Goal: Task Accomplishment & Management: Use online tool/utility

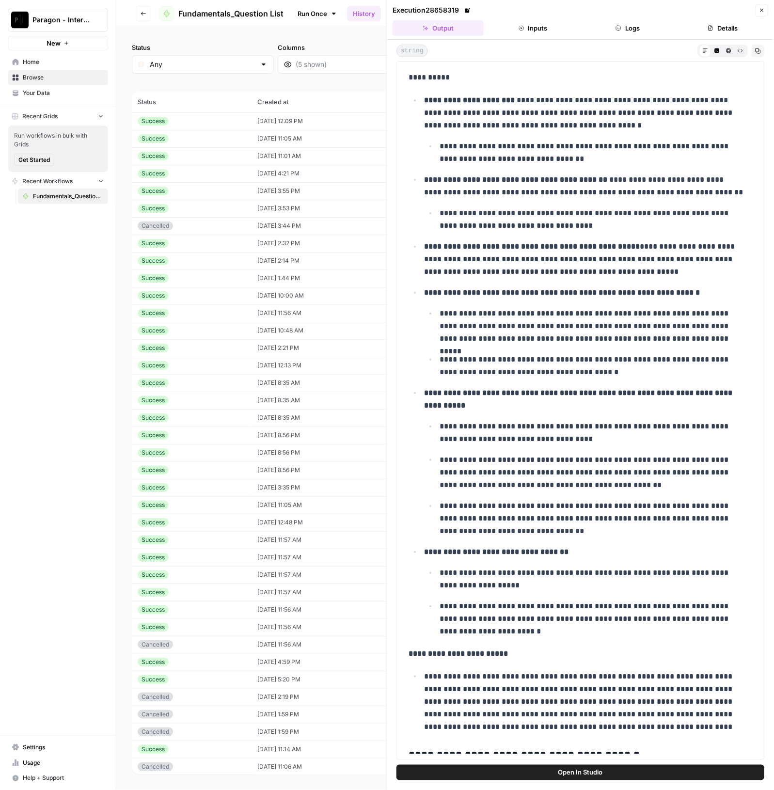
scroll to position [545, 0]
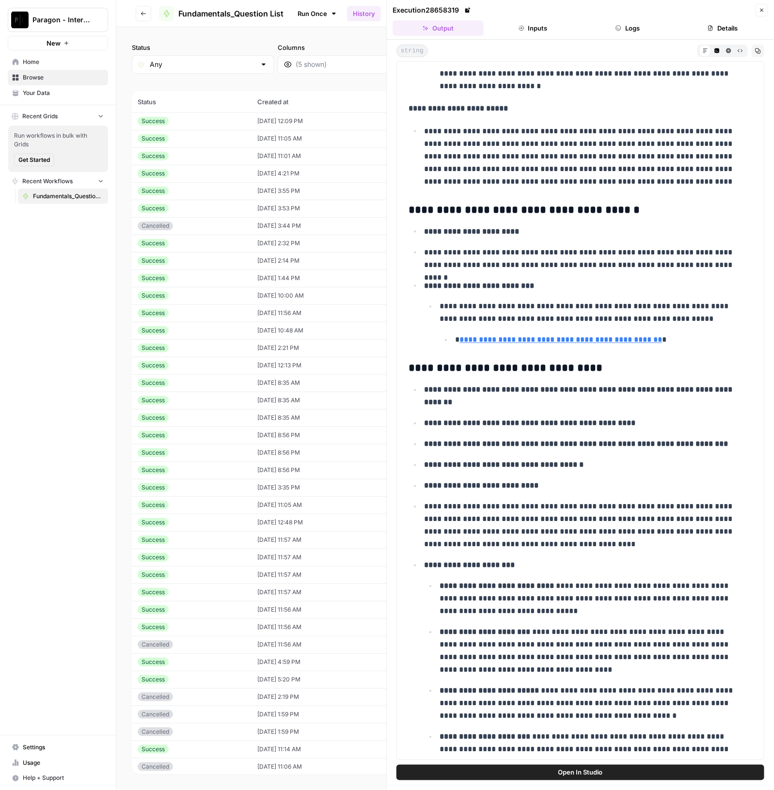
click at [222, 120] on div "Success" at bounding box center [192, 121] width 108 height 9
click at [232, 127] on td "Success" at bounding box center [192, 120] width 120 height 17
click at [252, 124] on td "[DATE] 12:09 PM" at bounding box center [326, 120] width 148 height 17
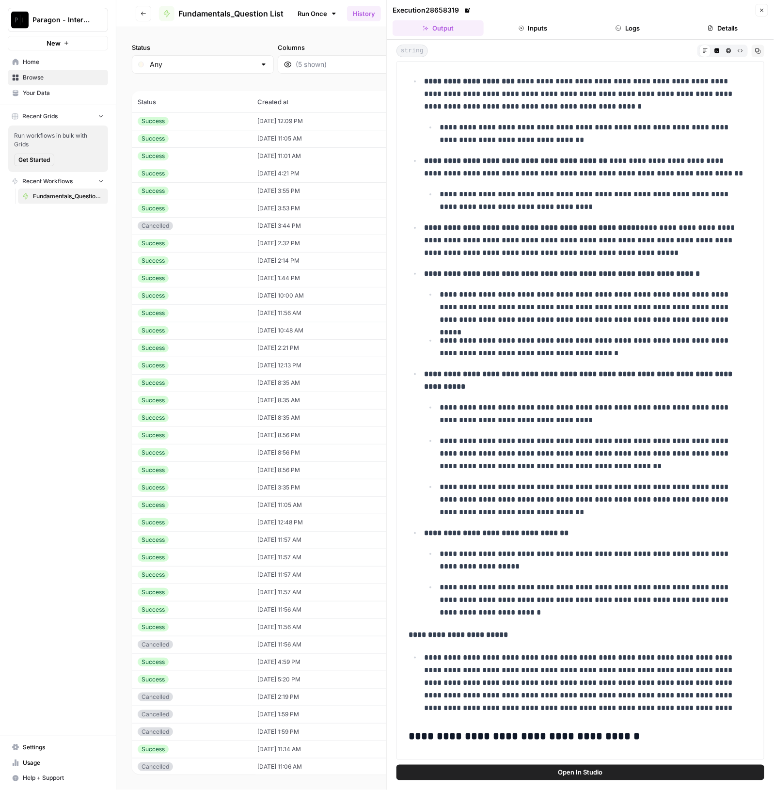
scroll to position [0, 0]
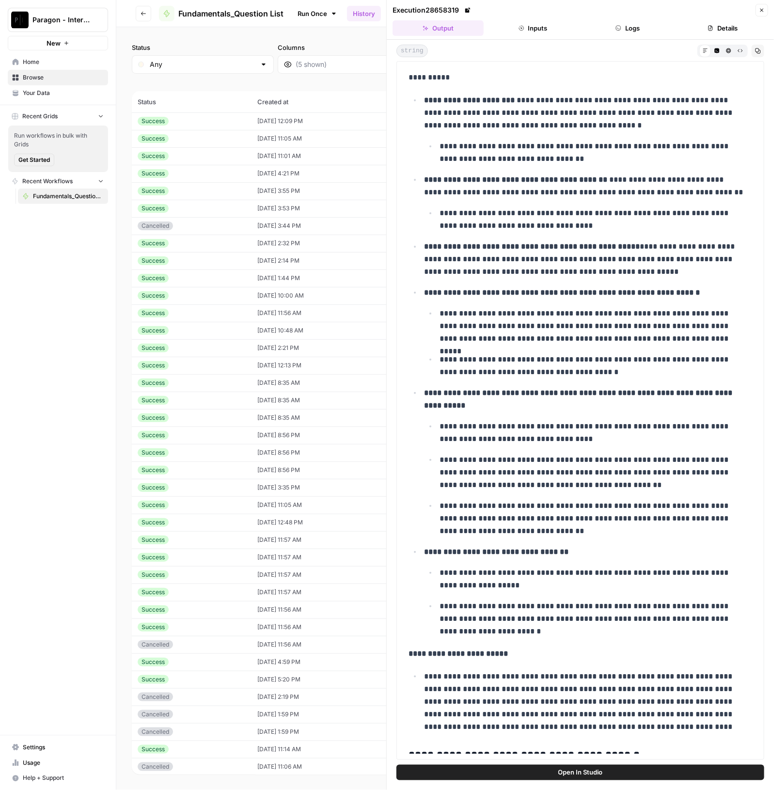
click at [543, 30] on button "Inputs" at bounding box center [533, 28] width 91 height 16
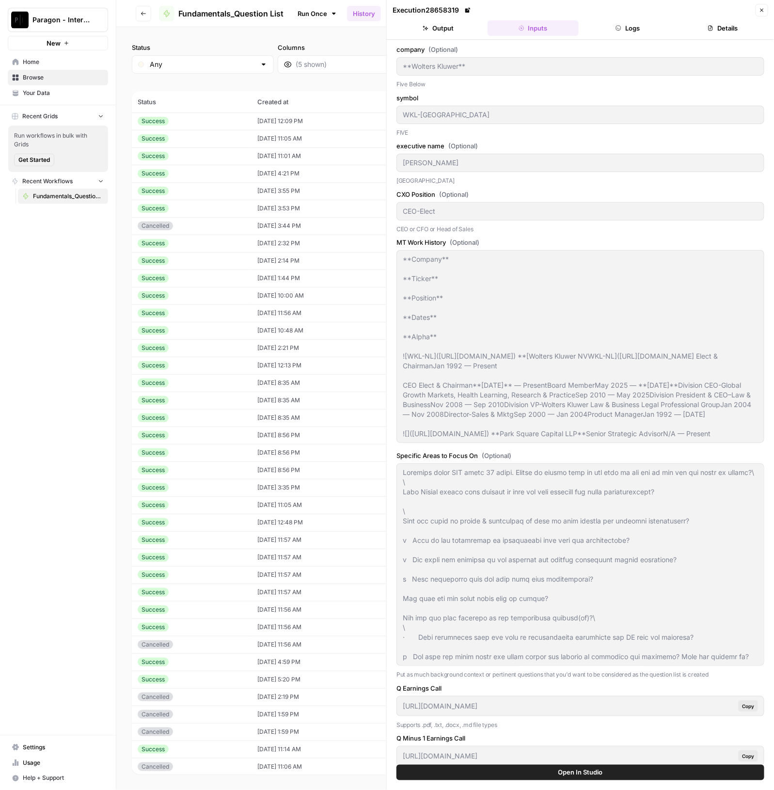
click at [653, 32] on button "Logs" at bounding box center [628, 28] width 91 height 16
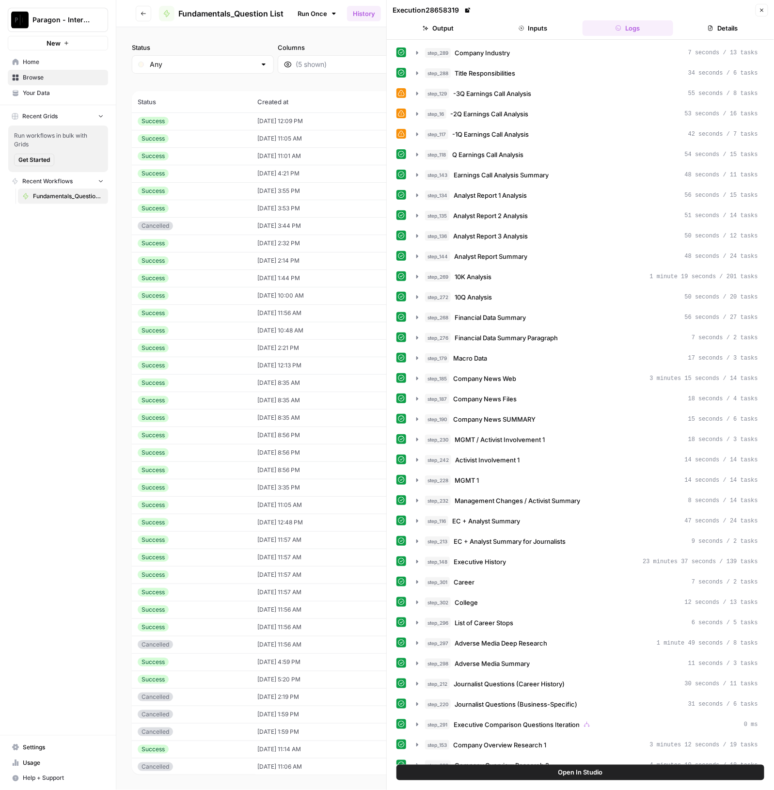
click at [700, 25] on button "Details" at bounding box center [722, 28] width 91 height 16
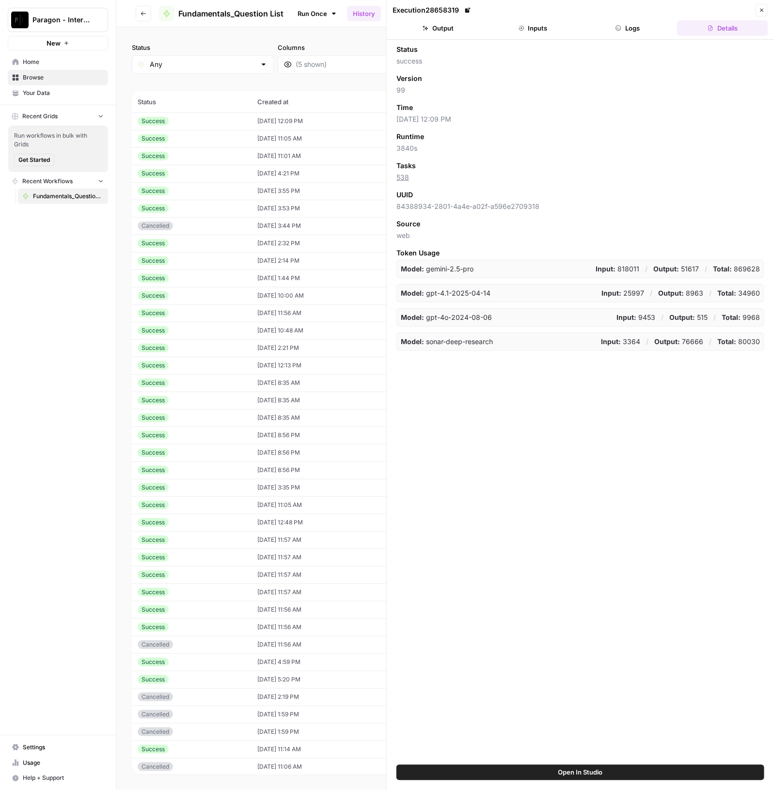
drag, startPoint x: 521, startPoint y: 24, endPoint x: 533, endPoint y: 23, distance: 12.6
click at [520, 24] on button "Inputs" at bounding box center [533, 28] width 91 height 16
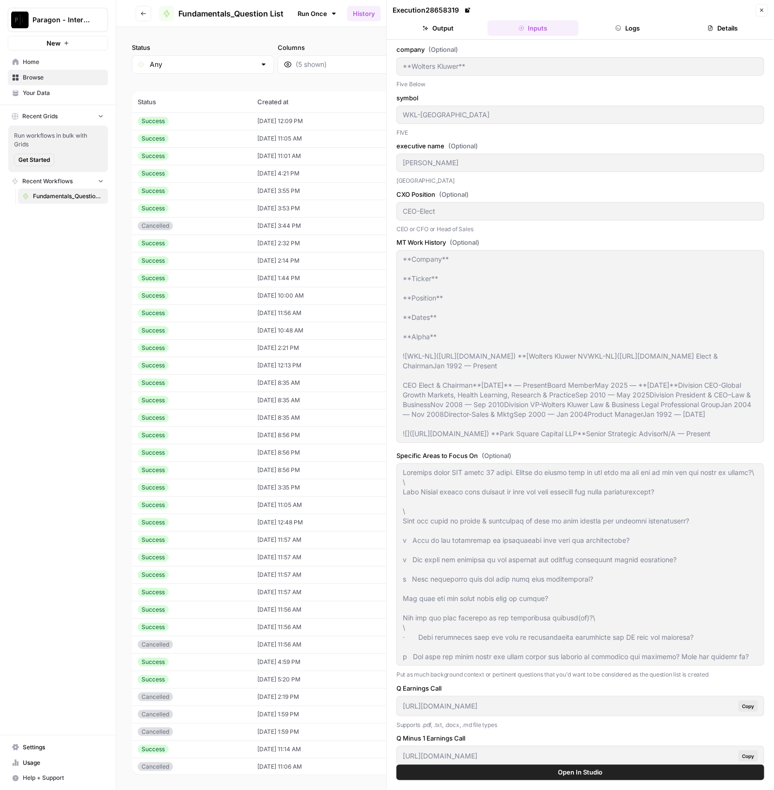
click at [644, 28] on button "Logs" at bounding box center [628, 28] width 91 height 16
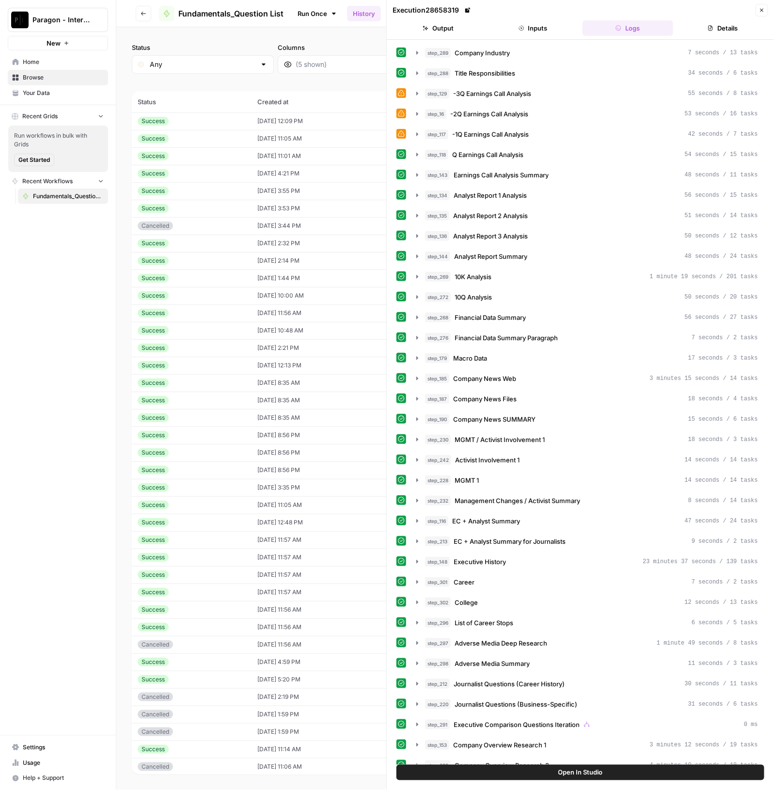
click at [399, 92] on icon at bounding box center [401, 93] width 7 height 7
click at [45, 76] on span "Browse" at bounding box center [63, 77] width 81 height 9
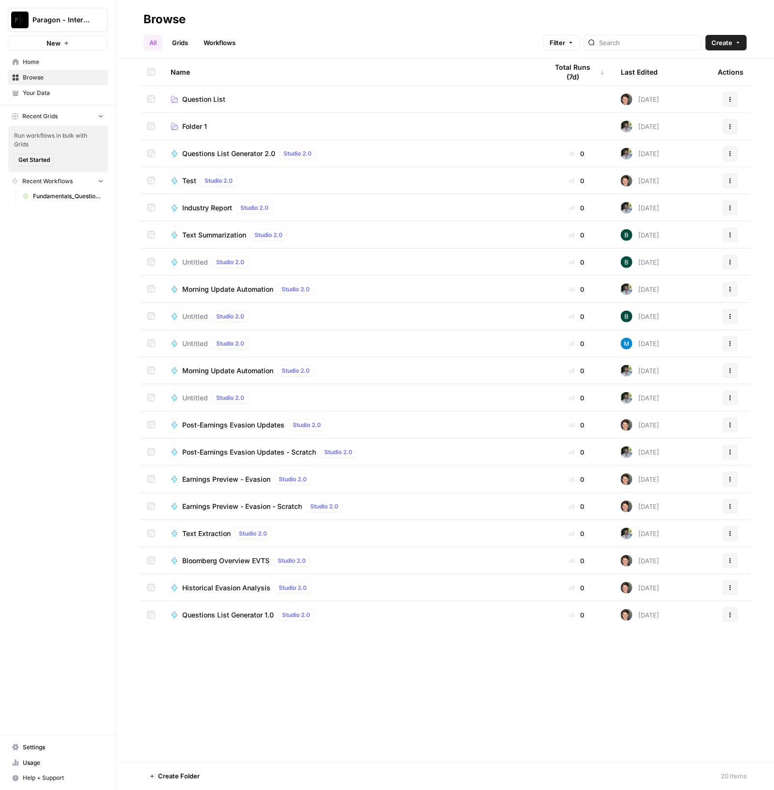
click at [226, 95] on link "Question List" at bounding box center [352, 100] width 362 height 10
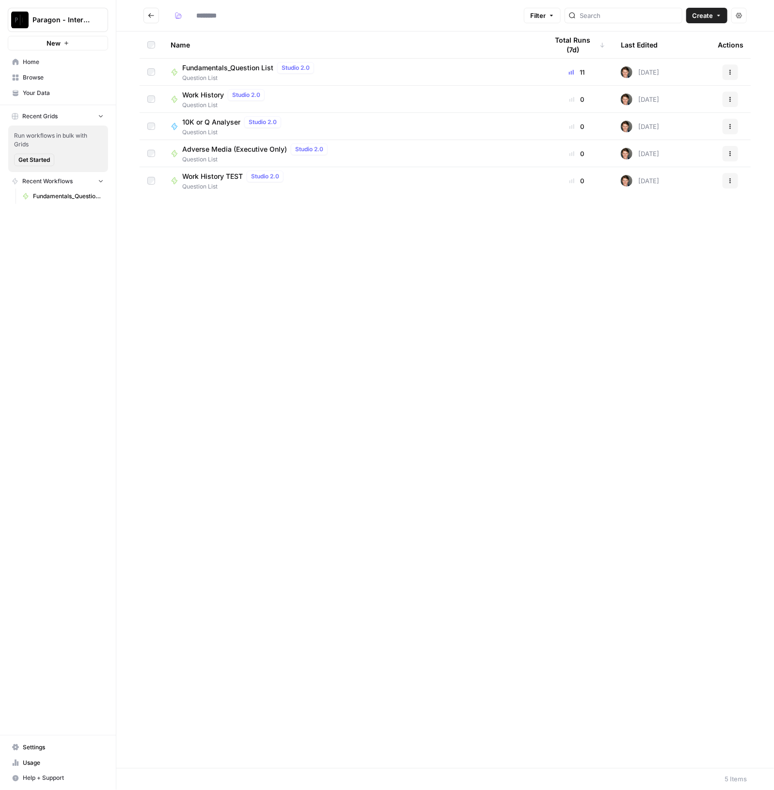
type input "**********"
click at [204, 76] on span "Question List" at bounding box center [250, 78] width 136 height 9
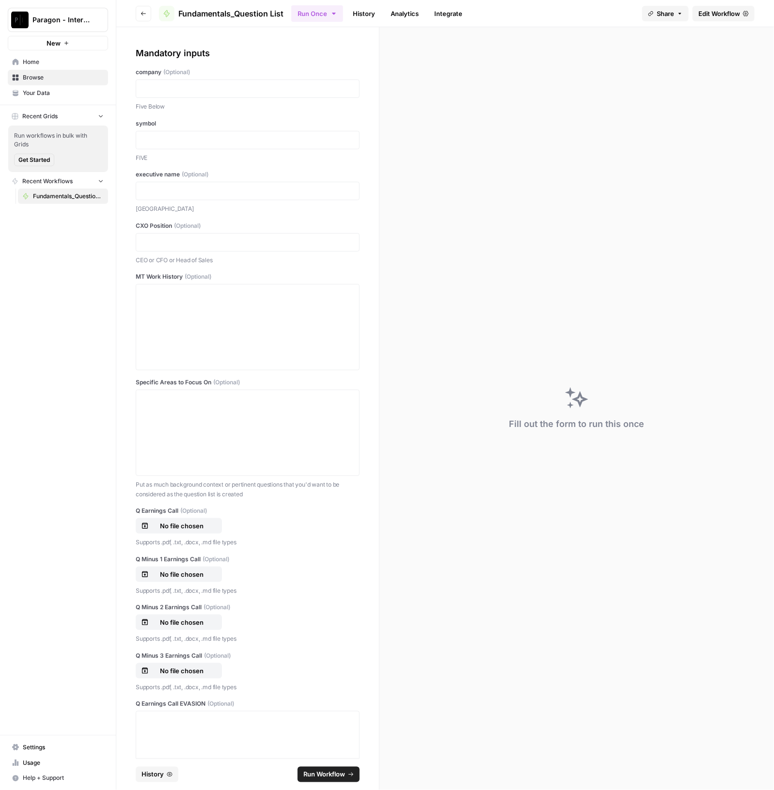
click at [155, 775] on span "History" at bounding box center [153, 775] width 22 height 10
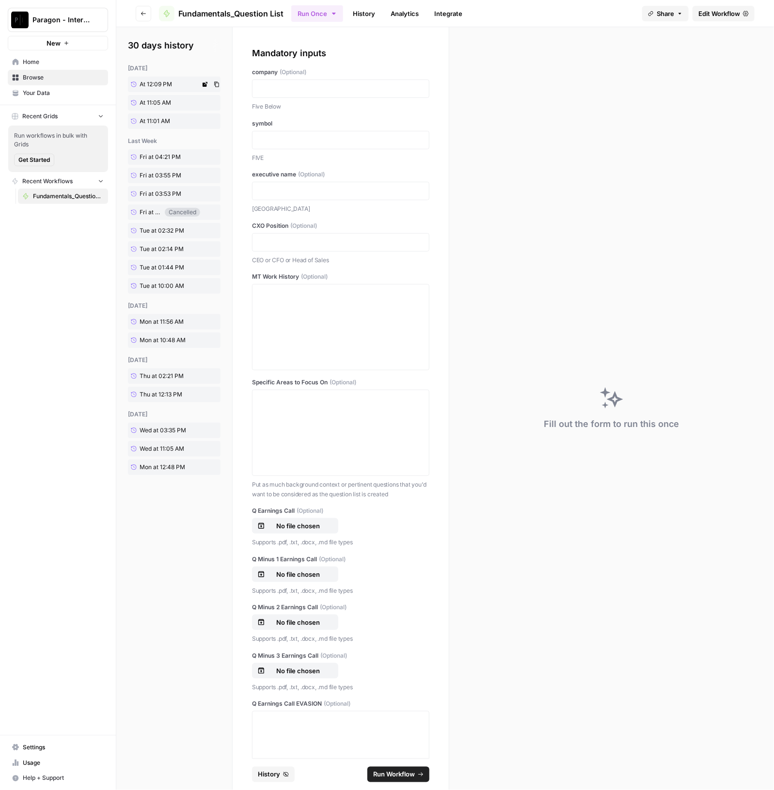
click at [142, 81] on span "At 12:09 PM" at bounding box center [156, 84] width 32 height 9
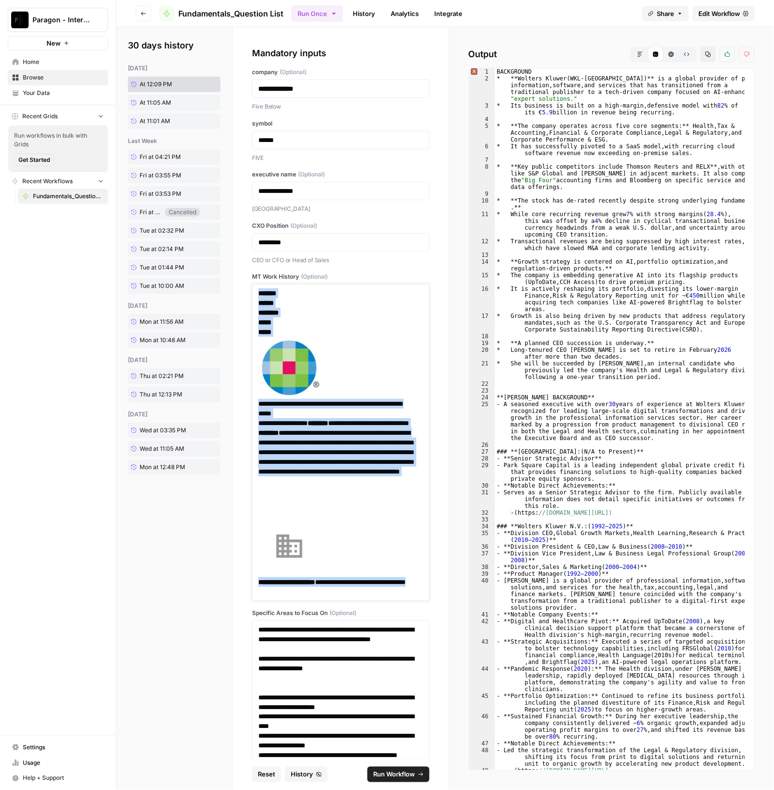
drag, startPoint x: 363, startPoint y: 590, endPoint x: 247, endPoint y: 272, distance: 338.9
click at [247, 272] on div "**********" at bounding box center [341, 393] width 216 height 732
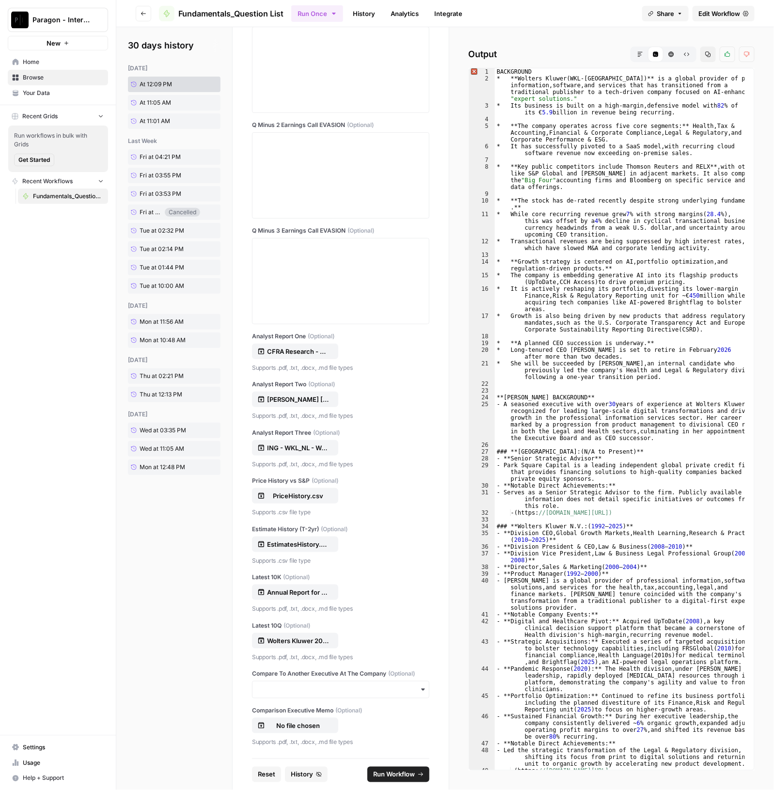
scroll to position [1862, 0]
click at [392, 773] on span "Run Workflow" at bounding box center [394, 775] width 42 height 10
